Goal: Task Accomplishment & Management: Complete application form

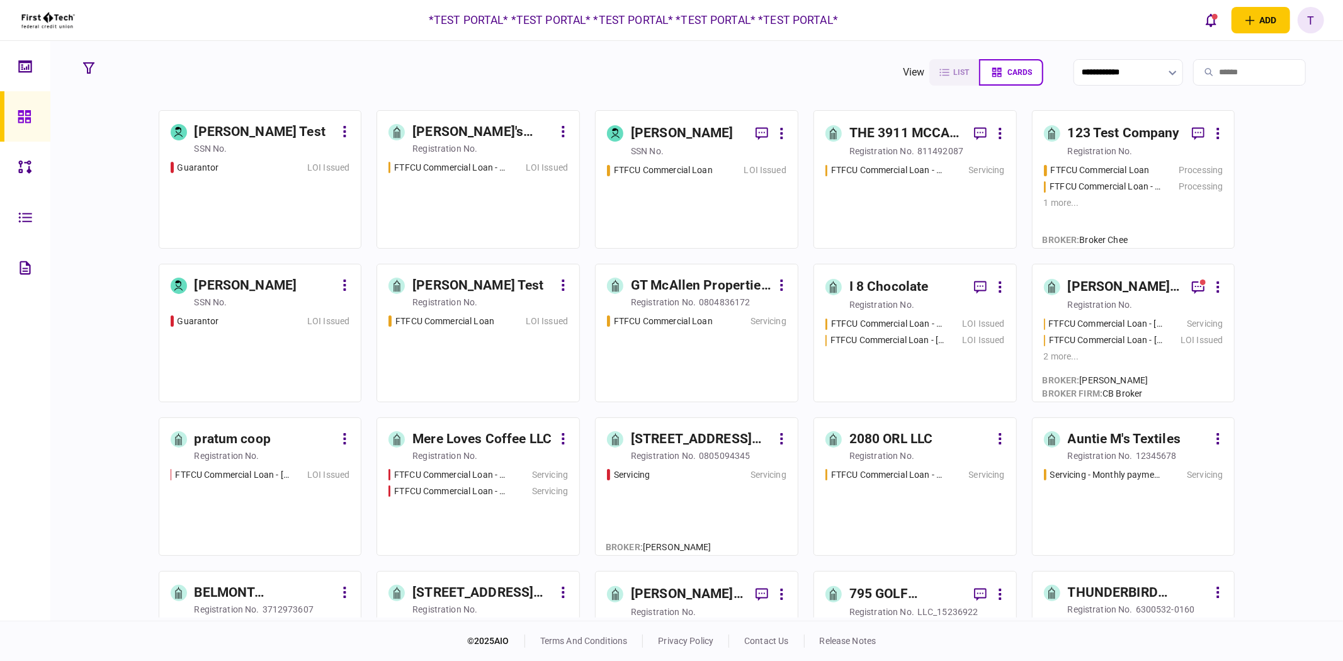
click at [676, 152] on div "SSN no." at bounding box center [709, 151] width 156 height 13
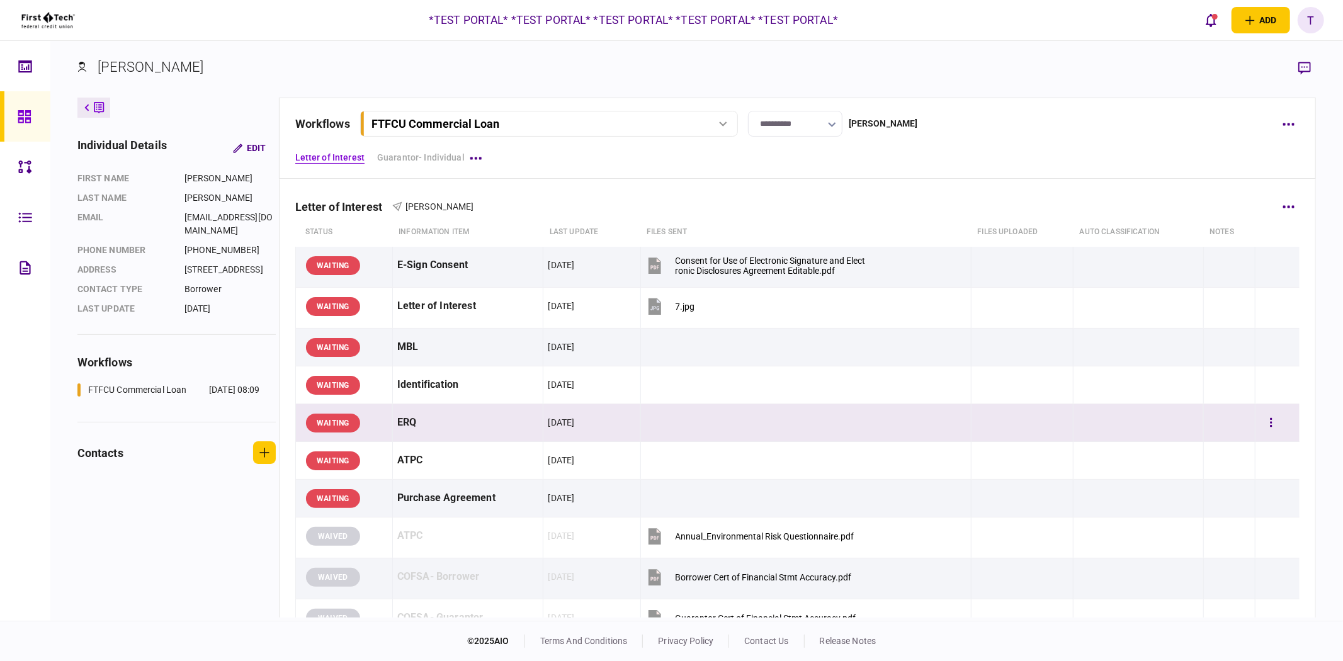
click at [1277, 423] on div at bounding box center [1277, 423] width 35 height 28
click at [1266, 423] on button "button" at bounding box center [1271, 423] width 23 height 23
click at [1003, 498] on div at bounding box center [671, 330] width 1343 height 661
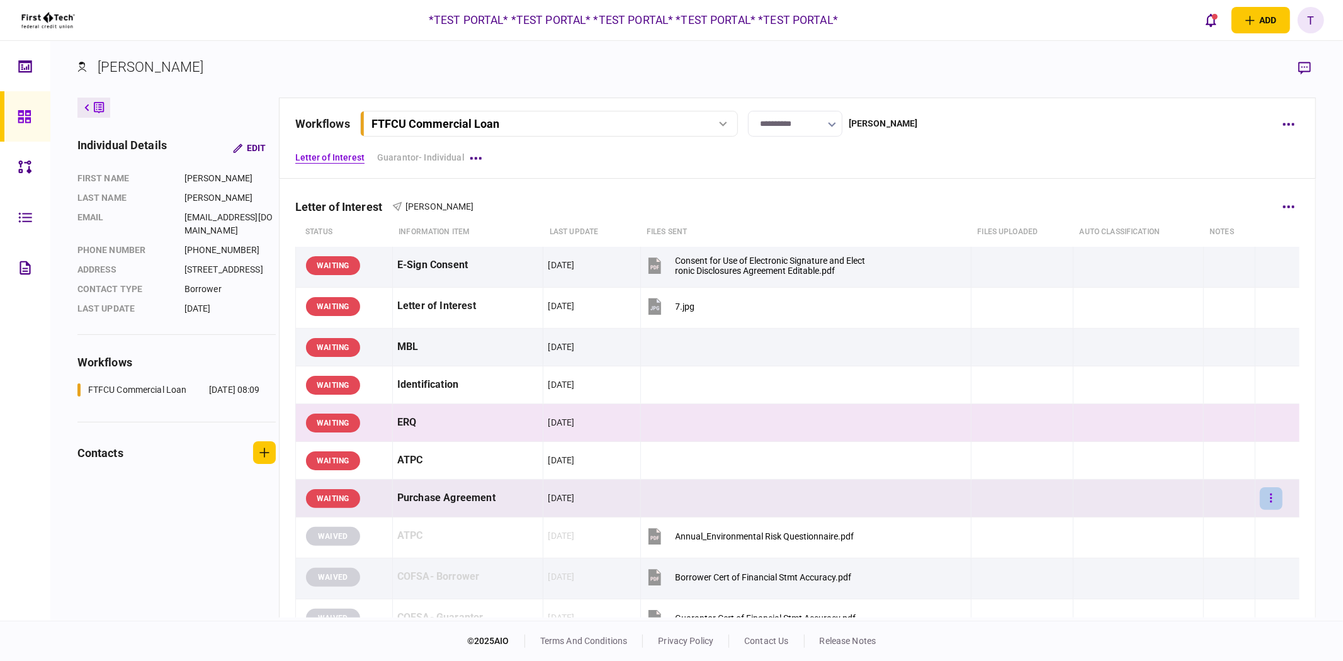
click at [1268, 501] on button "button" at bounding box center [1271, 498] width 23 height 23
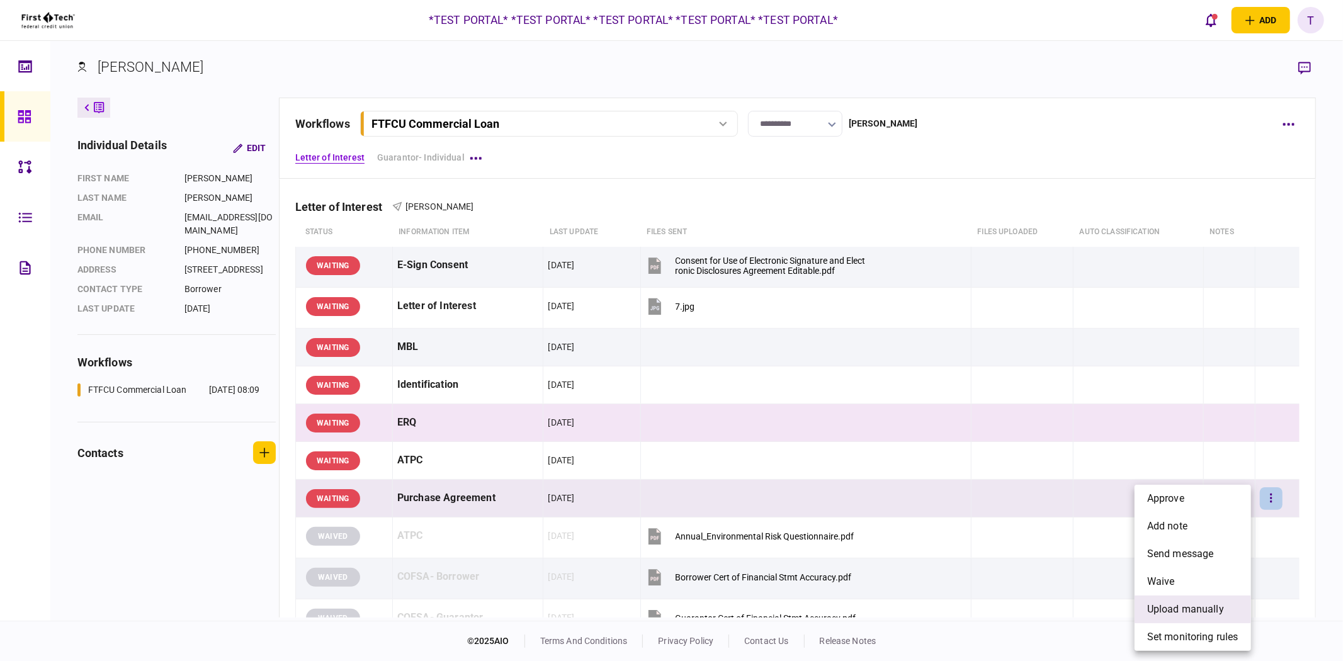
click at [1164, 608] on span "upload manually" at bounding box center [1185, 609] width 77 height 15
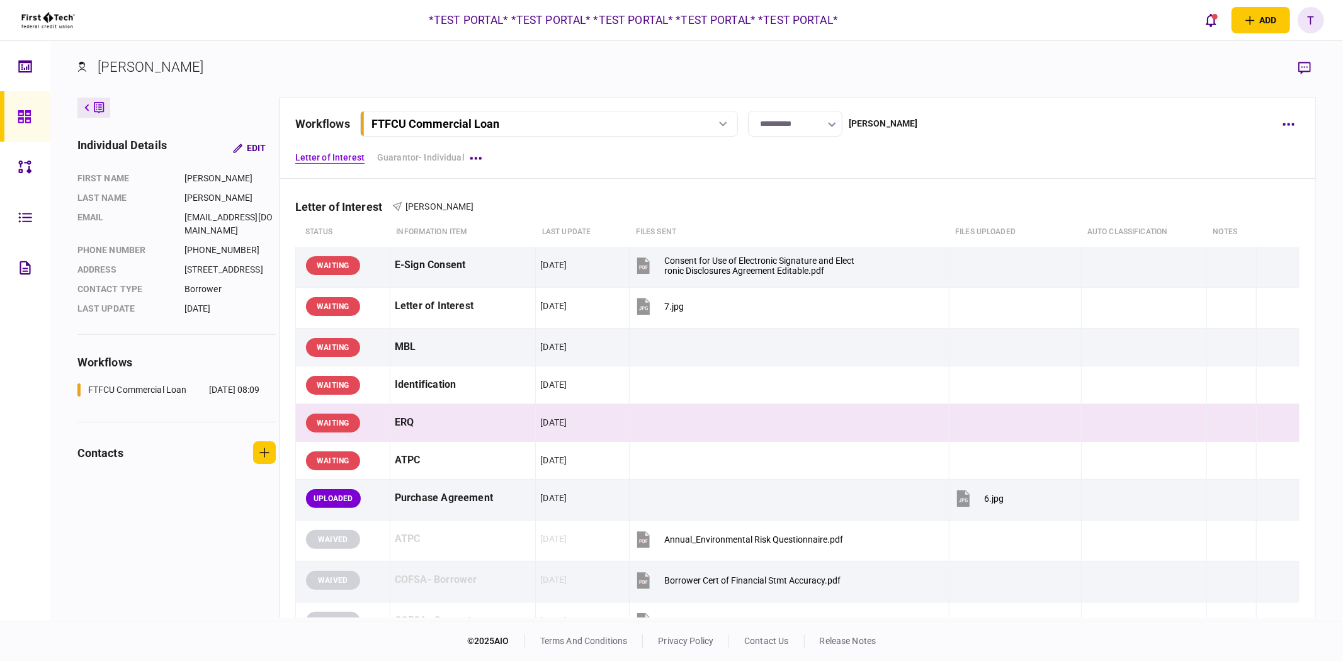
drag, startPoint x: 1311, startPoint y: 26, endPoint x: 1294, endPoint y: 68, distance: 45.2
click at [1311, 26] on div "T" at bounding box center [1311, 20] width 26 height 26
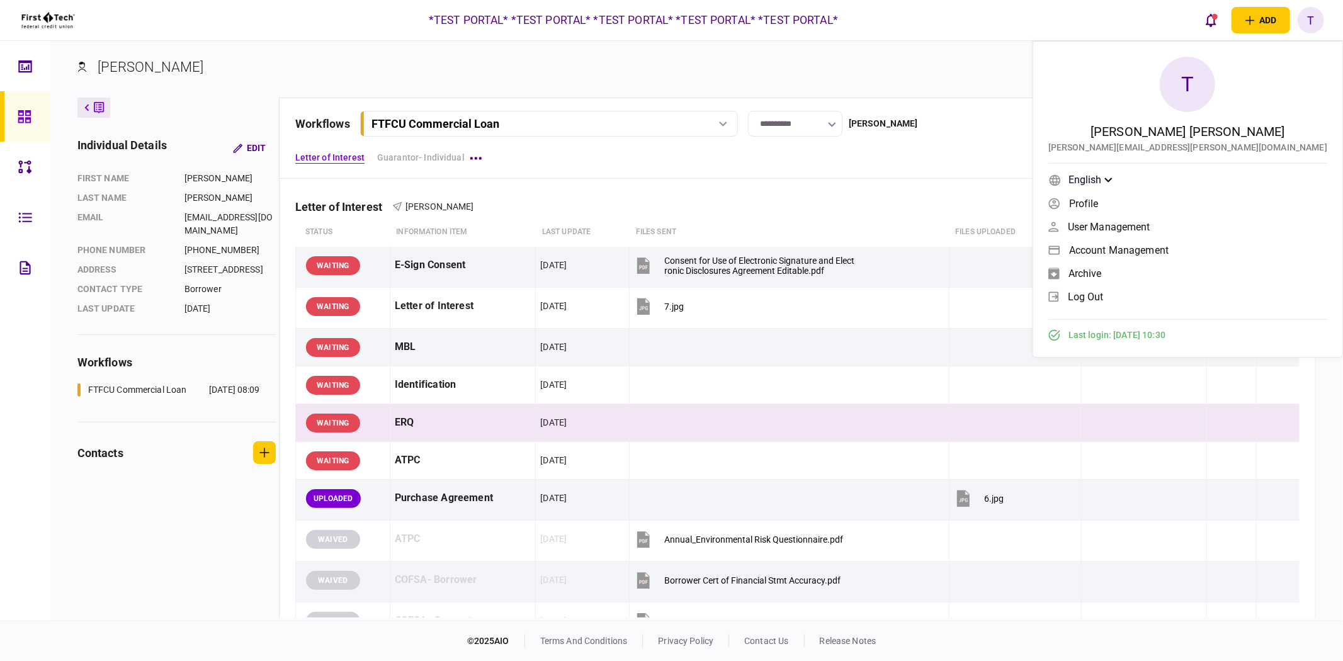
click at [1205, 298] on link "log out" at bounding box center [1188, 296] width 279 height 19
